Goal: Task Accomplishment & Management: Complete application form

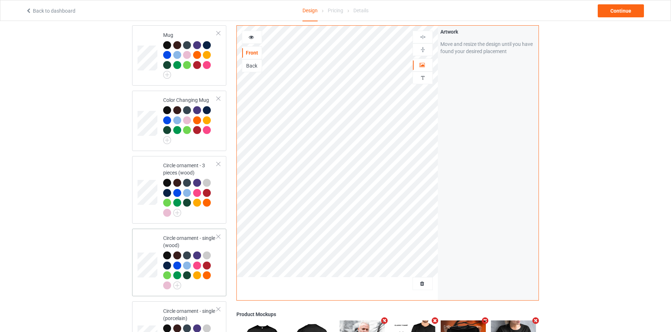
scroll to position [760, 0]
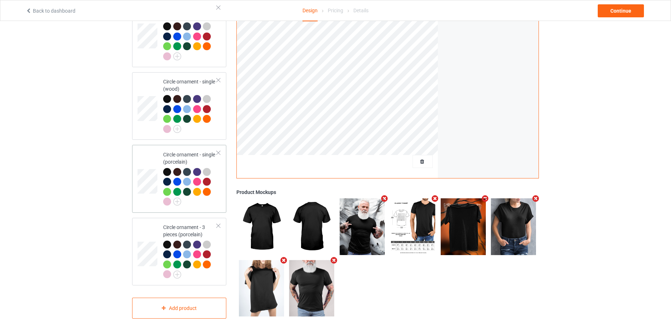
click at [208, 169] on div at bounding box center [207, 172] width 8 height 8
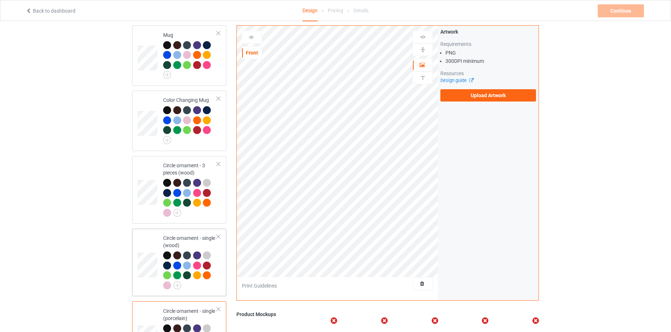
scroll to position [760, 0]
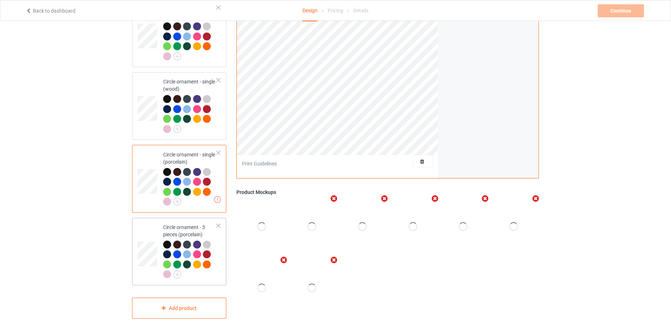
click at [191, 244] on div at bounding box center [188, 245] width 10 height 10
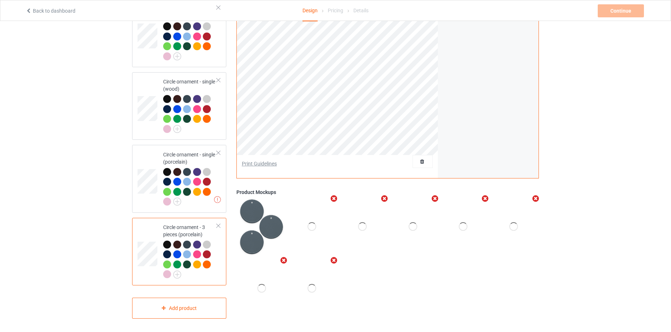
scroll to position [604, 0]
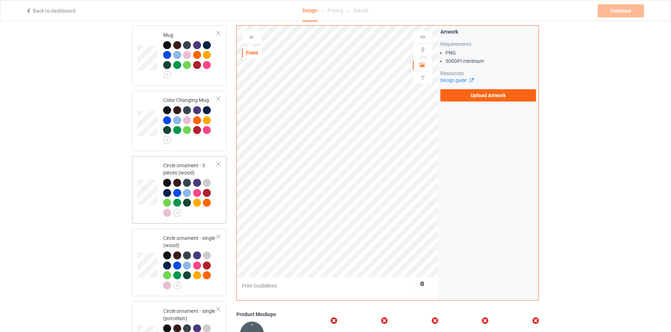
click at [201, 172] on div "Circle ornament - 3 pieces (wood)" at bounding box center [190, 189] width 54 height 54
click at [176, 244] on div "Circle ornament - single (wood)" at bounding box center [190, 261] width 54 height 54
click at [192, 96] on div "Color Changing Mug" at bounding box center [190, 118] width 54 height 45
click at [189, 61] on div at bounding box center [187, 65] width 8 height 8
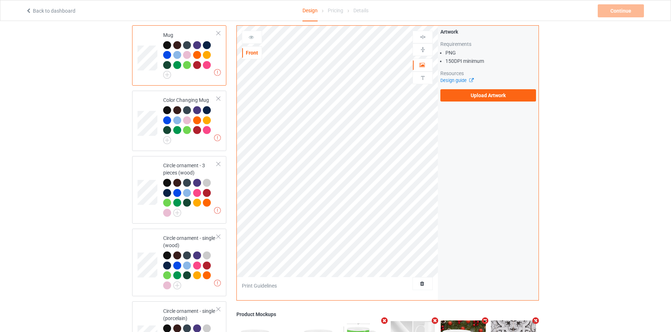
scroll to position [447, 0]
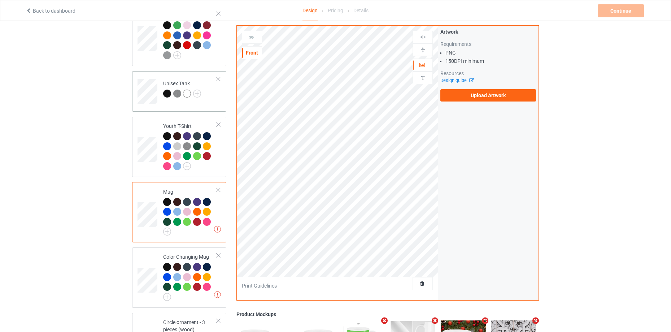
click at [184, 98] on td "Unisex Tank" at bounding box center [190, 89] width 62 height 30
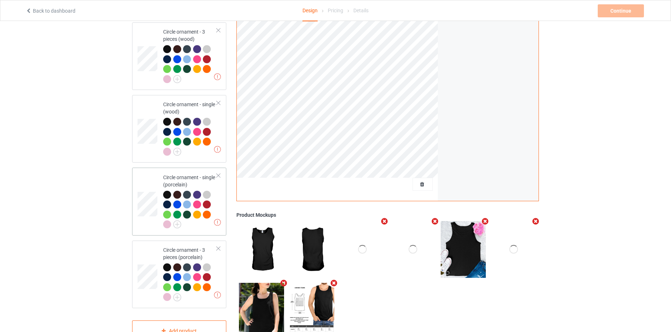
scroll to position [760, 0]
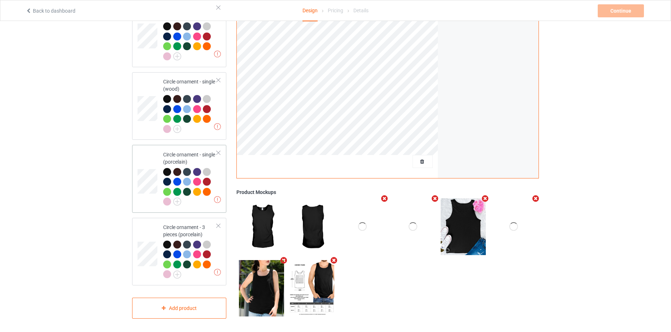
click at [195, 191] on div at bounding box center [197, 192] width 8 height 8
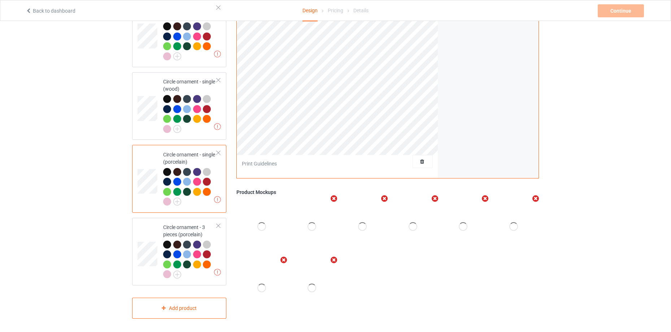
scroll to position [604, 0]
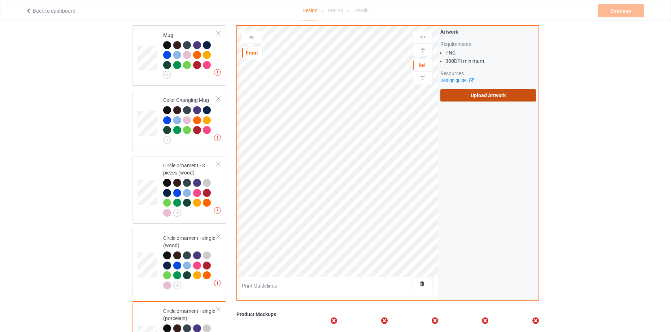
click at [515, 96] on label "Upload Artwork" at bounding box center [488, 95] width 96 height 12
click at [0, 0] on input "Upload Artwork" at bounding box center [0, 0] width 0 height 0
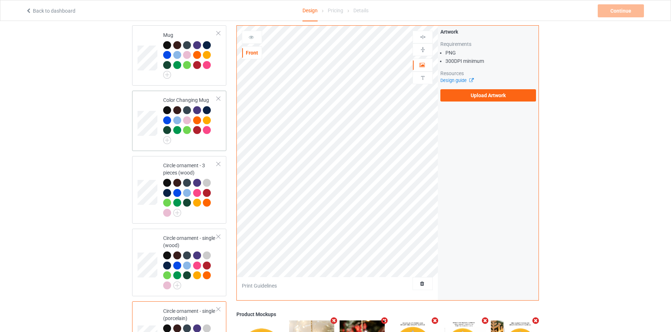
click at [192, 121] on div at bounding box center [188, 121] width 10 height 10
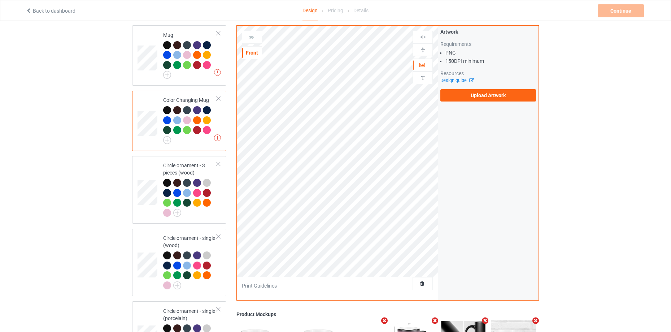
scroll to position [291, 0]
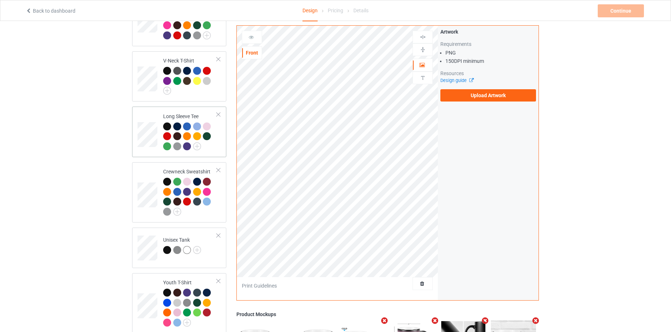
click at [188, 132] on div at bounding box center [187, 136] width 8 height 8
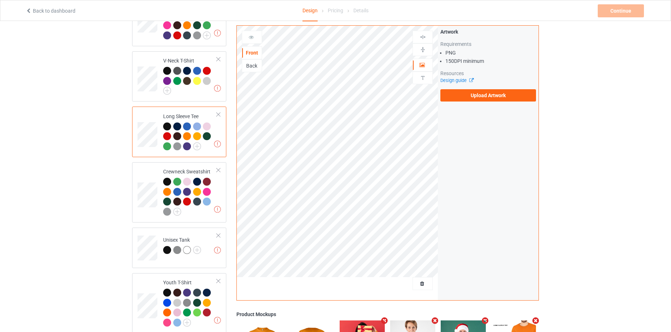
scroll to position [760, 0]
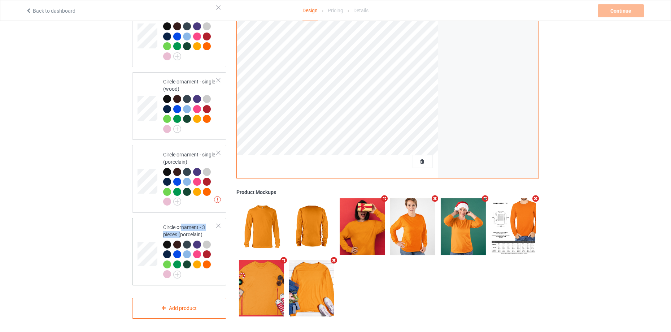
click at [182, 228] on div "Circle ornament - 3 pieces (porcelain)" at bounding box center [190, 250] width 54 height 54
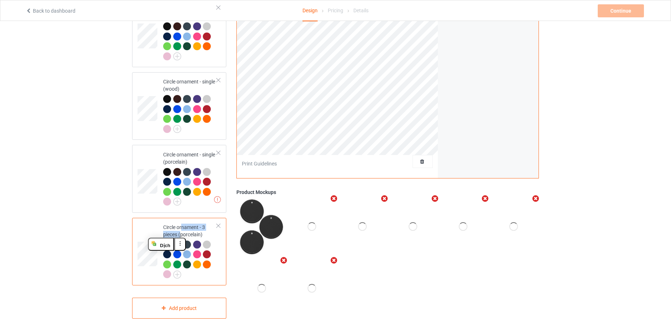
scroll to position [604, 0]
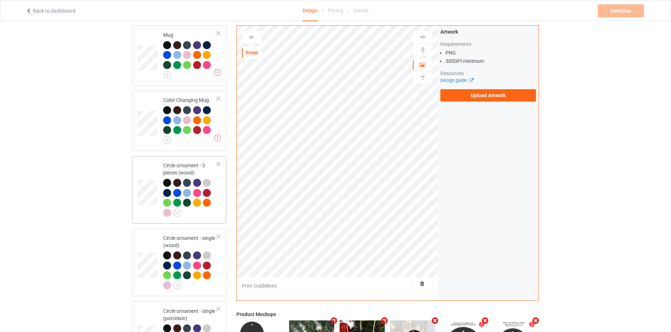
click at [177, 167] on div "Circle ornament - 3 pieces (wood)" at bounding box center [190, 189] width 54 height 54
click at [190, 261] on div at bounding box center [187, 265] width 8 height 8
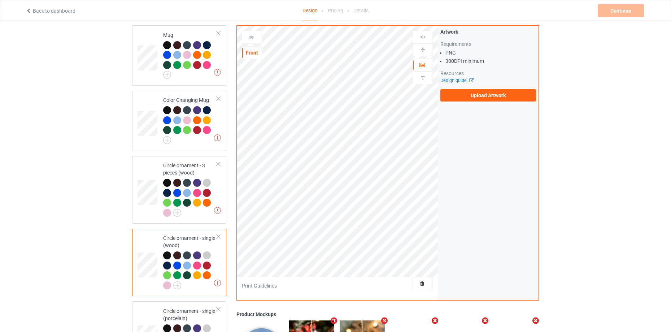
scroll to position [760, 0]
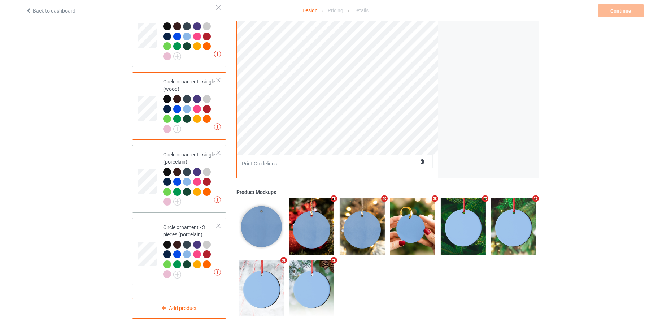
click at [191, 168] on div at bounding box center [188, 173] width 10 height 10
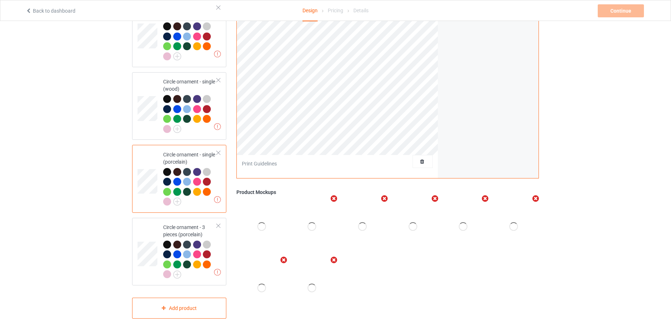
scroll to position [604, 0]
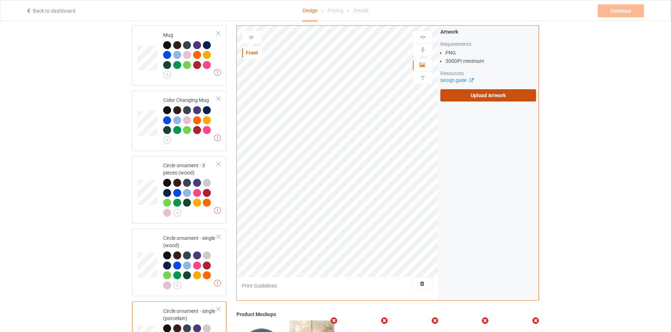
click at [475, 92] on label "Upload Artwork" at bounding box center [488, 95] width 96 height 12
click at [0, 0] on input "Upload Artwork" at bounding box center [0, 0] width 0 height 0
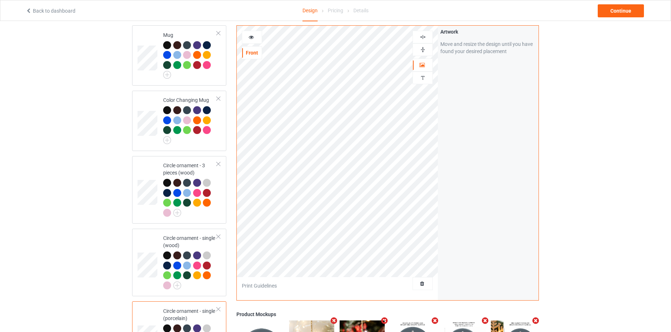
click at [247, 40] on div at bounding box center [251, 37] width 19 height 7
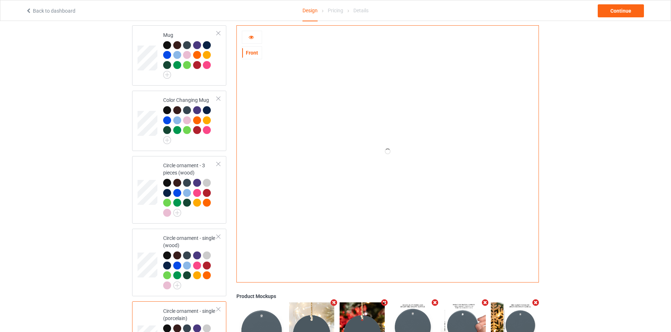
click at [251, 38] on icon at bounding box center [251, 36] width 6 height 5
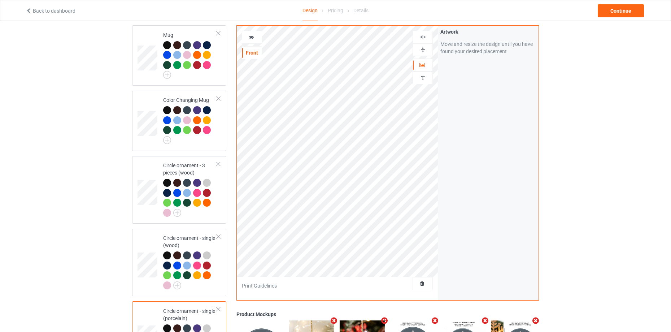
click at [425, 49] on img at bounding box center [422, 49] width 7 height 7
click at [421, 35] on img at bounding box center [422, 37] width 7 height 7
click at [252, 40] on div at bounding box center [251, 37] width 19 height 7
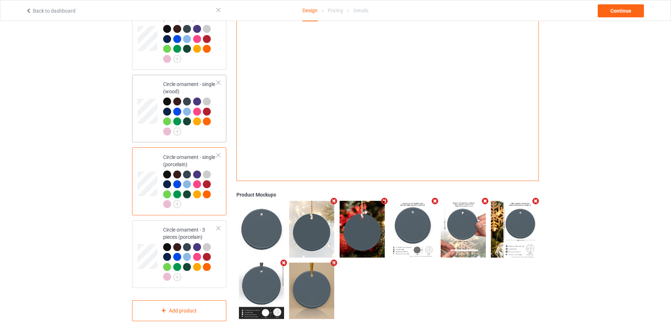
scroll to position [760, 0]
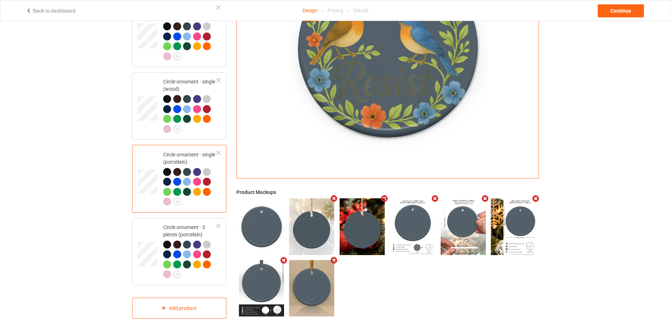
click at [207, 171] on div at bounding box center [207, 172] width 8 height 8
